Goal: Transaction & Acquisition: Purchase product/service

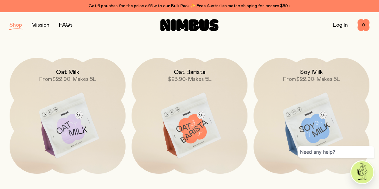
scroll to position [69, 0]
click at [187, 106] on img at bounding box center [189, 125] width 116 height 136
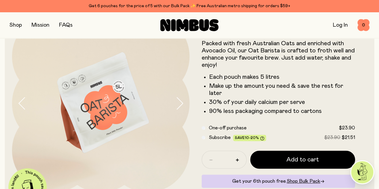
scroll to position [36, 0]
click at [175, 103] on icon "button" at bounding box center [179, 103] width 8 height 13
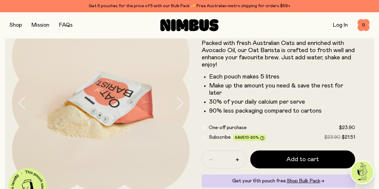
click at [175, 103] on icon "button" at bounding box center [179, 103] width 8 height 13
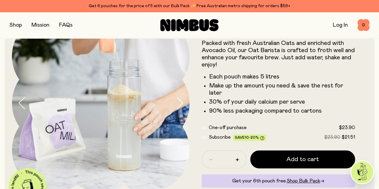
click at [175, 103] on icon "button" at bounding box center [179, 103] width 8 height 13
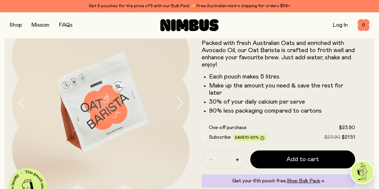
click at [11, 22] on div "Shop Mission FAQs Log In 0 0" at bounding box center [189, 25] width 379 height 26
click at [17, 26] on button "button" at bounding box center [16, 25] width 12 height 8
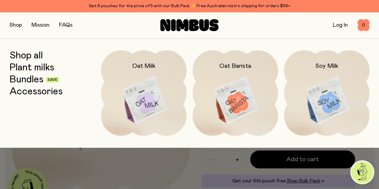
click at [28, 94] on link "Accessories" at bounding box center [36, 91] width 53 height 11
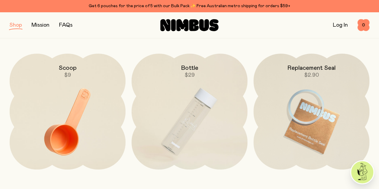
scroll to position [73, 0]
click at [184, 101] on img at bounding box center [189, 122] width 116 height 136
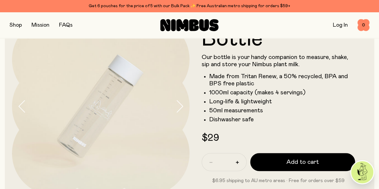
scroll to position [33, 0]
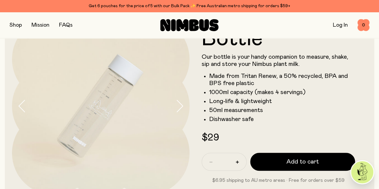
click at [175, 107] on icon "button" at bounding box center [179, 106] width 8 height 13
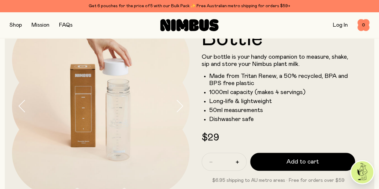
click at [175, 107] on icon "button" at bounding box center [179, 106] width 8 height 13
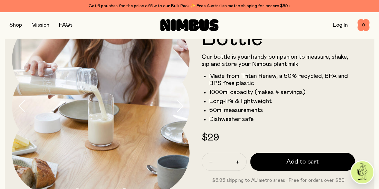
click at [175, 107] on icon "button" at bounding box center [179, 106] width 8 height 13
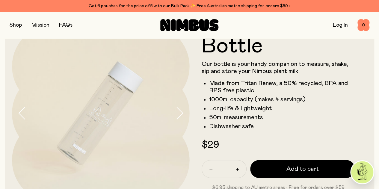
scroll to position [0, 0]
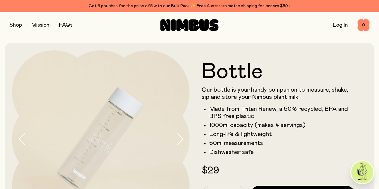
click at [16, 23] on button "button" at bounding box center [16, 25] width 12 height 8
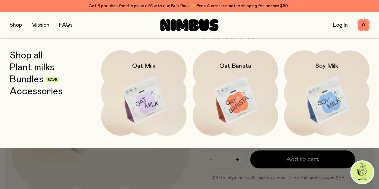
scroll to position [11, 0]
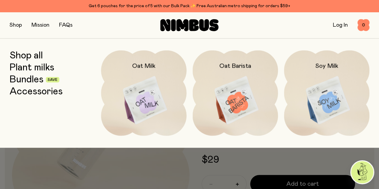
click at [27, 70] on link "Plant milks" at bounding box center [32, 67] width 45 height 11
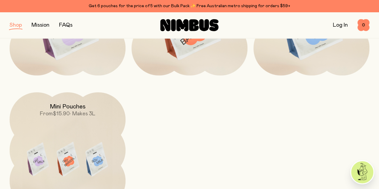
scroll to position [168, 0]
click at [54, 109] on img at bounding box center [68, 160] width 116 height 136
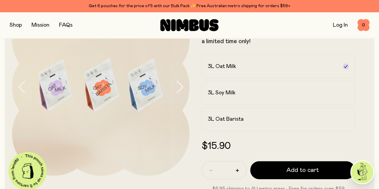
scroll to position [52, 0]
click at [246, 131] on label "3L Oat Barista" at bounding box center [278, 119] width 154 height 24
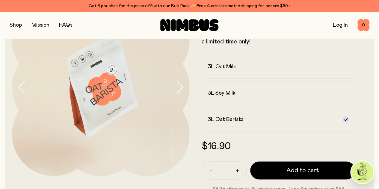
click at [251, 70] on div "3L Oat Milk" at bounding box center [273, 66] width 130 height 7
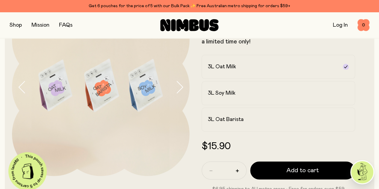
click at [243, 123] on h2 "3L Oat Barista" at bounding box center [226, 119] width 36 height 7
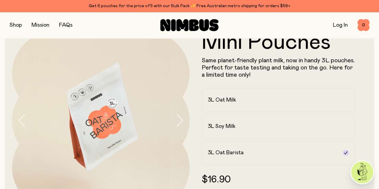
scroll to position [0, 0]
